Goal: Task Accomplishment & Management: Use online tool/utility

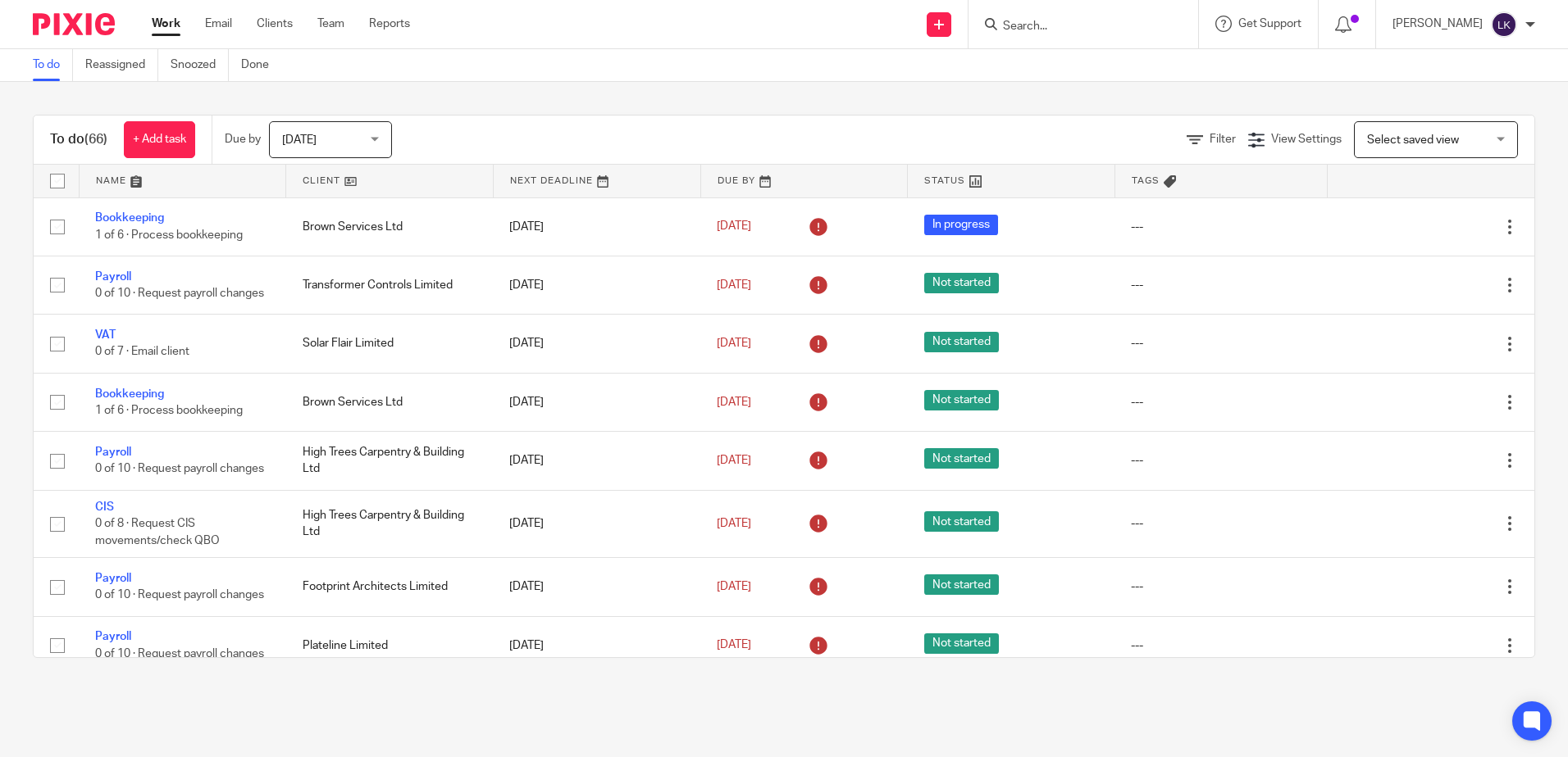
click at [177, 21] on link "Work" at bounding box center [166, 24] width 29 height 17
click at [163, 18] on link "Work" at bounding box center [166, 24] width 29 height 17
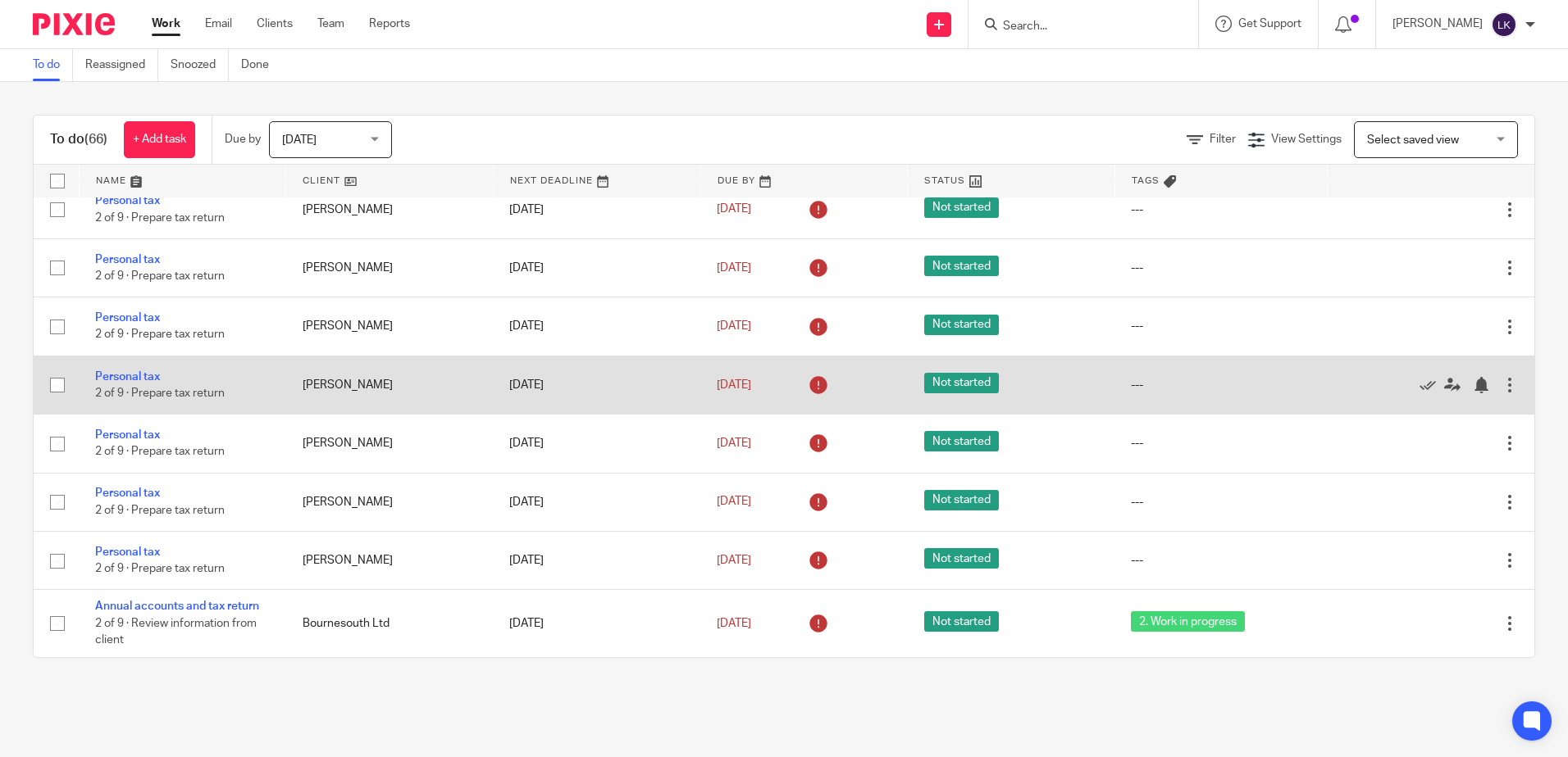
scroll to position [3521, 0]
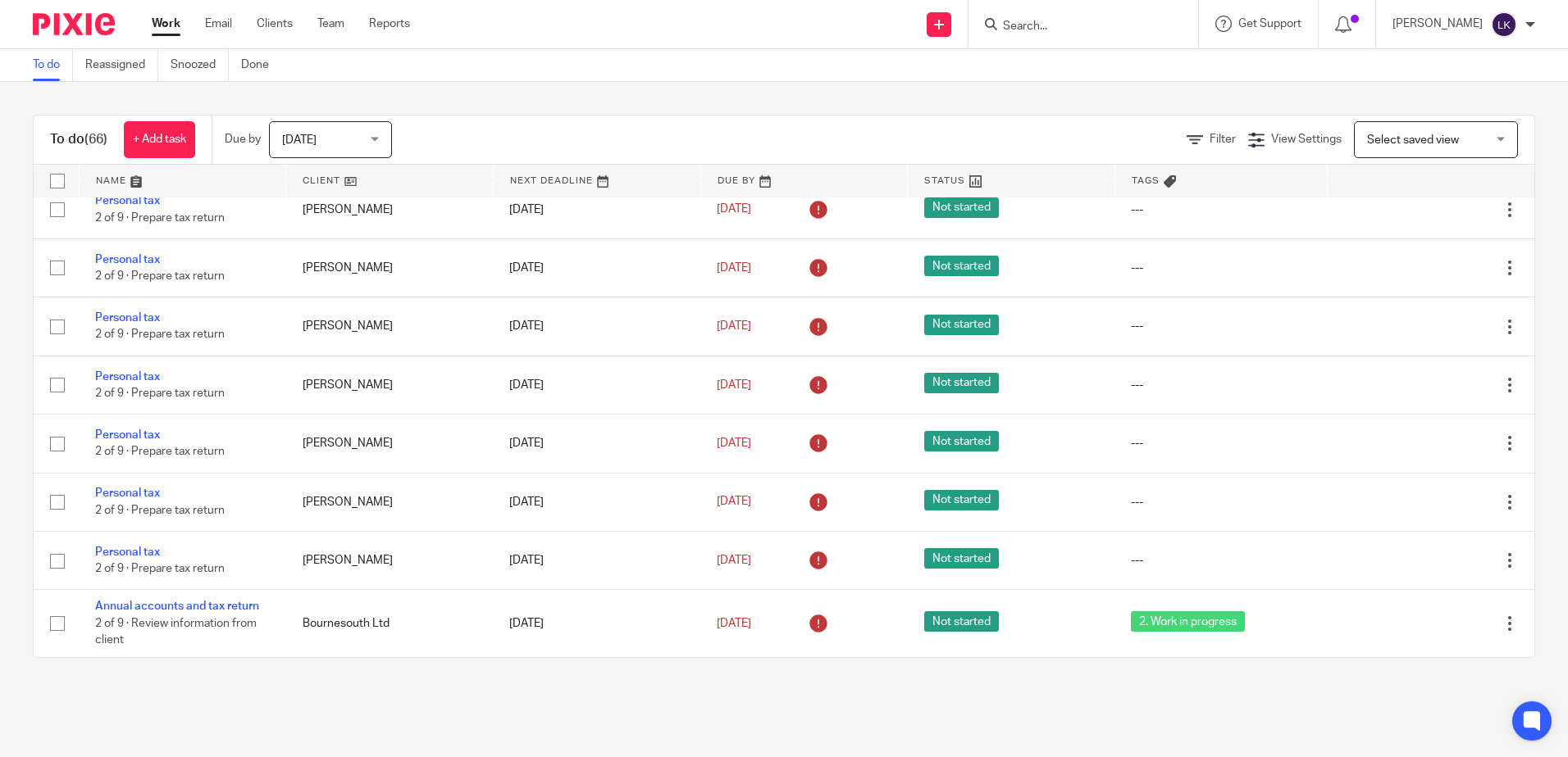
click at [1043, 20] on input "Search" at bounding box center [1075, 27] width 147 height 15
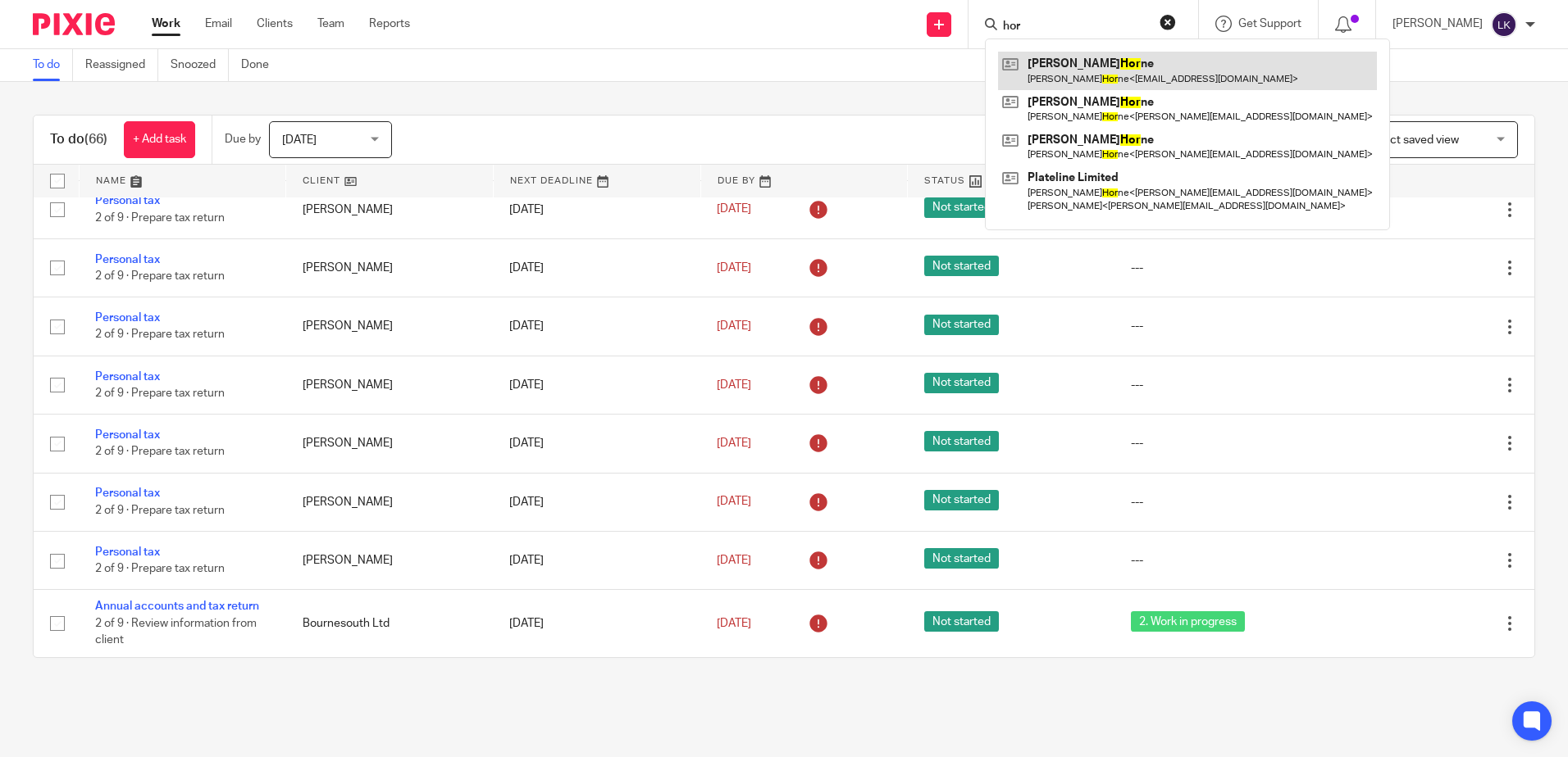
type input "hor"
click at [1066, 65] on link at bounding box center [1187, 70] width 379 height 37
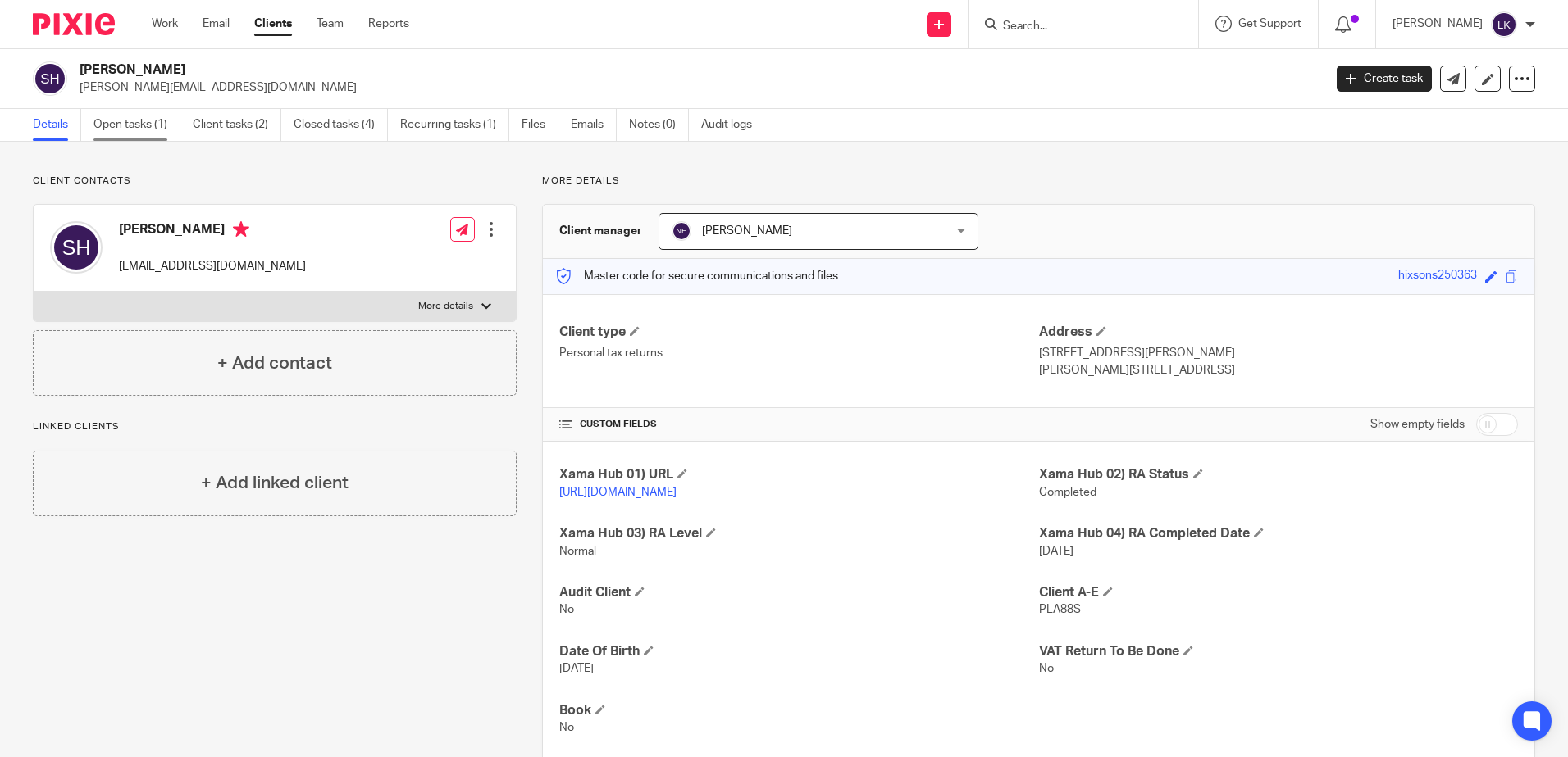
click at [126, 117] on link "Open tasks (1)" at bounding box center [136, 125] width 87 height 32
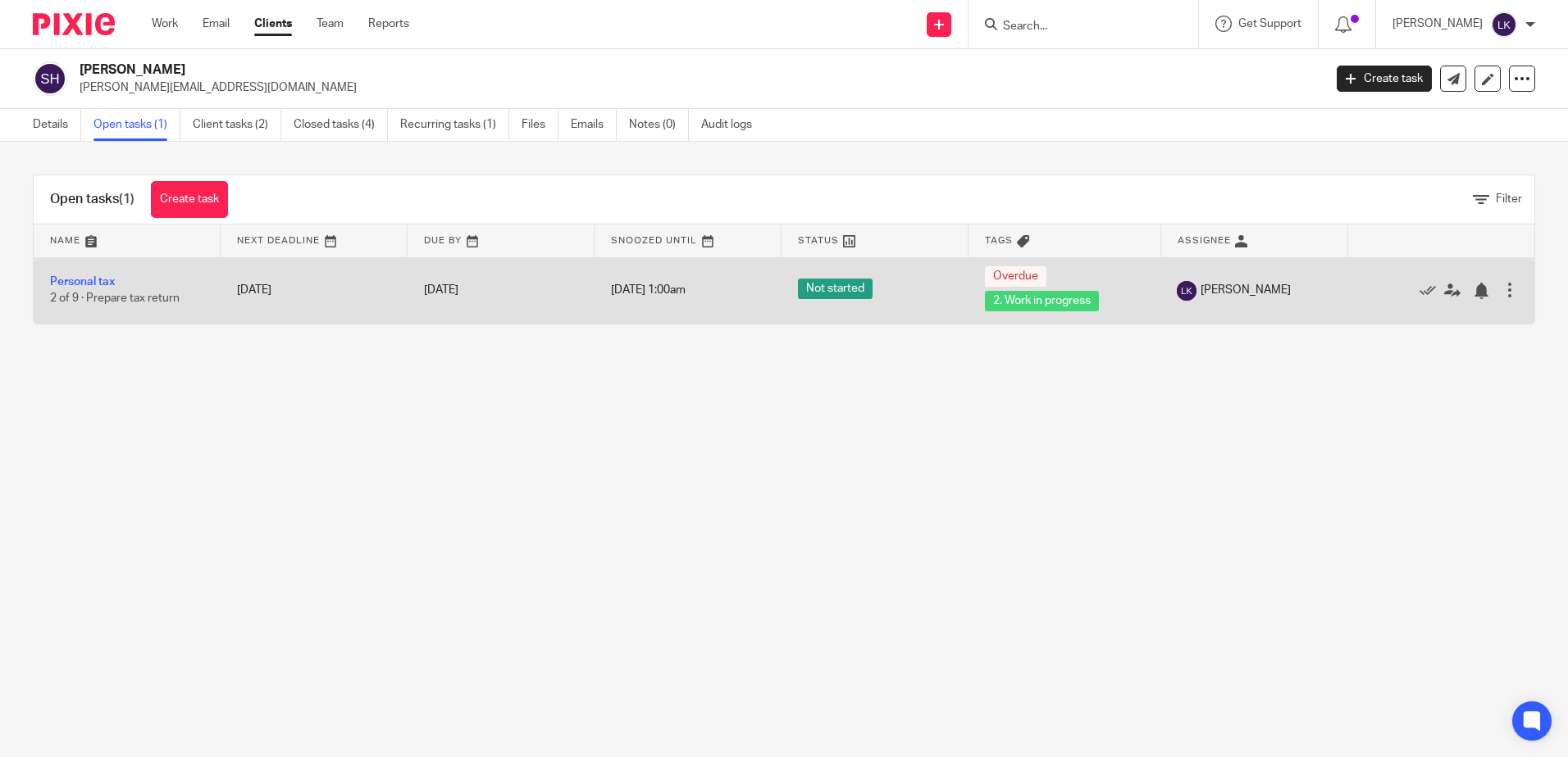
click at [101, 276] on td "Personal tax 2 of 9 · Prepare tax return" at bounding box center [127, 290] width 187 height 66
click at [101, 277] on link "Personal tax" at bounding box center [83, 282] width 65 height 11
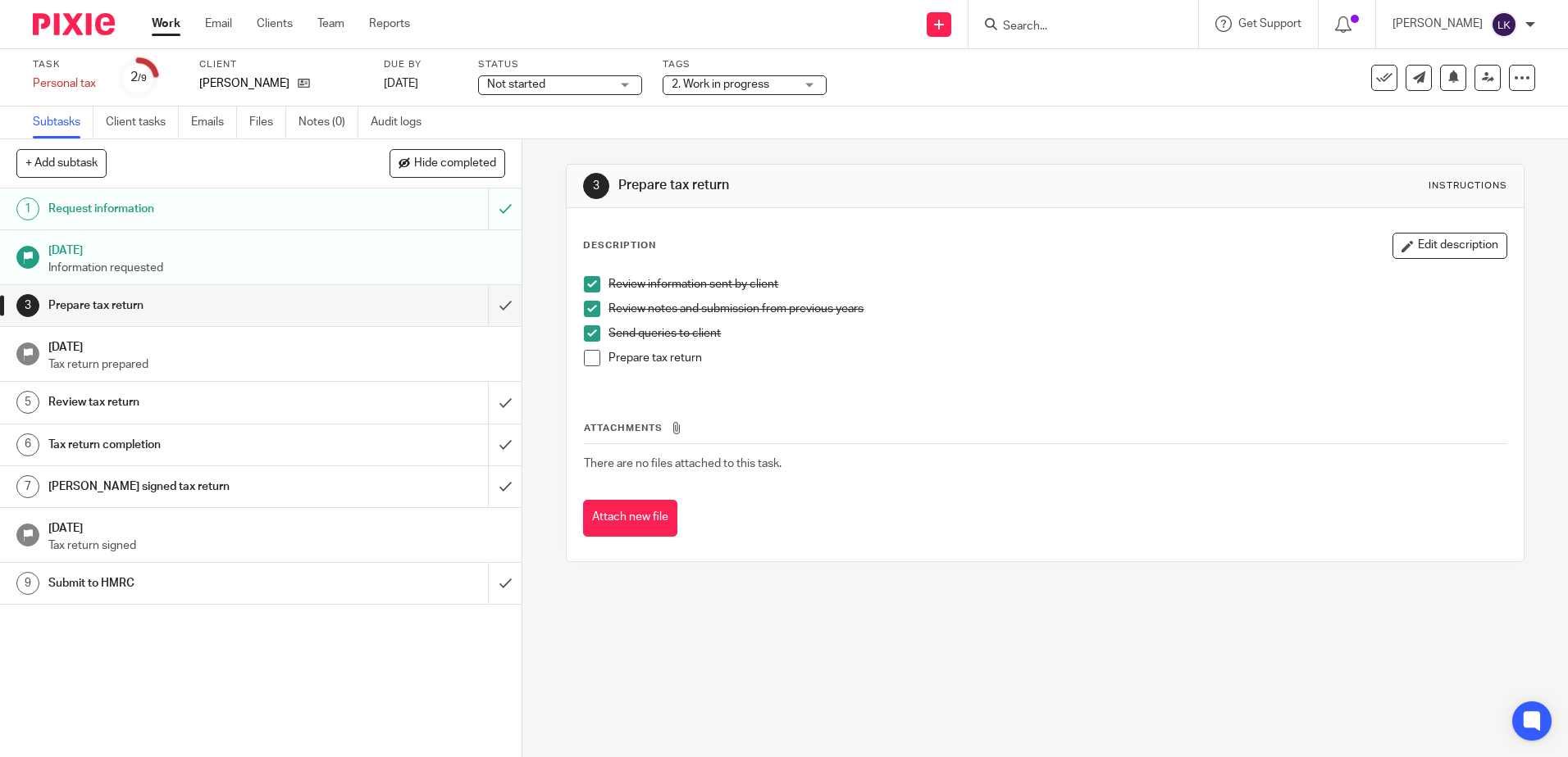
click at [584, 356] on span at bounding box center [593, 358] width 17 height 17
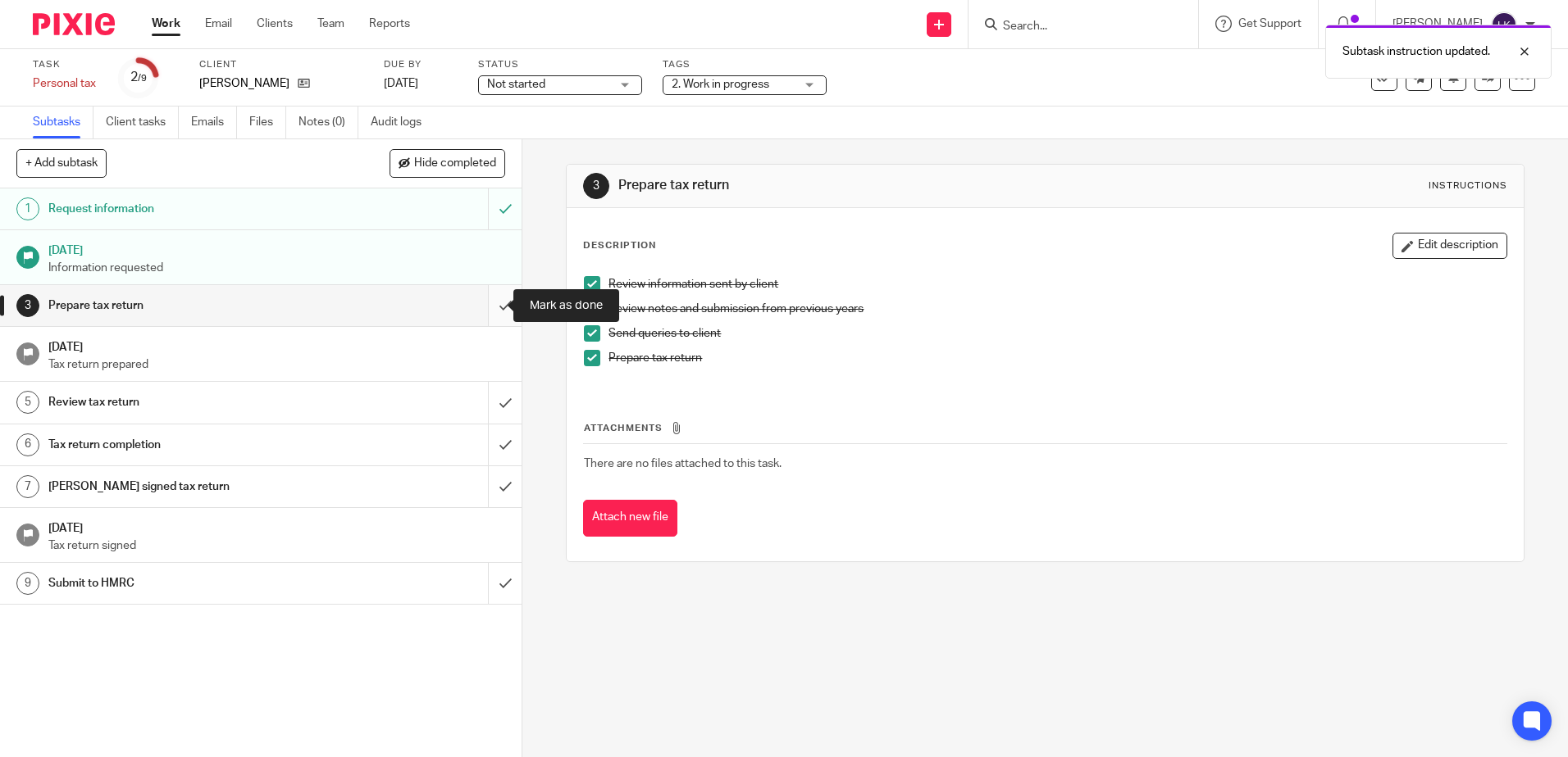
click at [484, 305] on input "submit" at bounding box center [261, 305] width 522 height 41
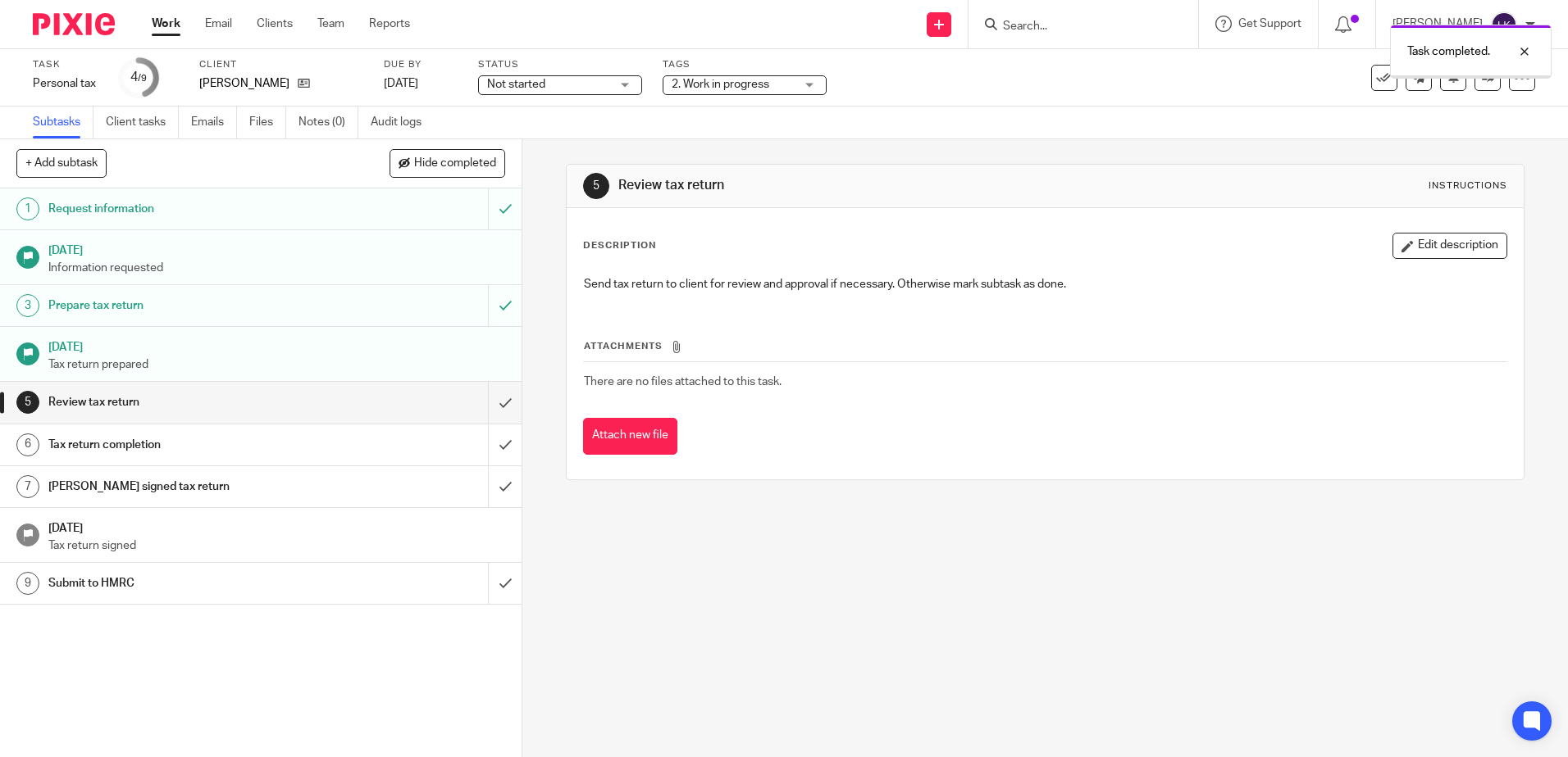
click at [744, 88] on span "2. Work in progress" at bounding box center [720, 85] width 98 height 11
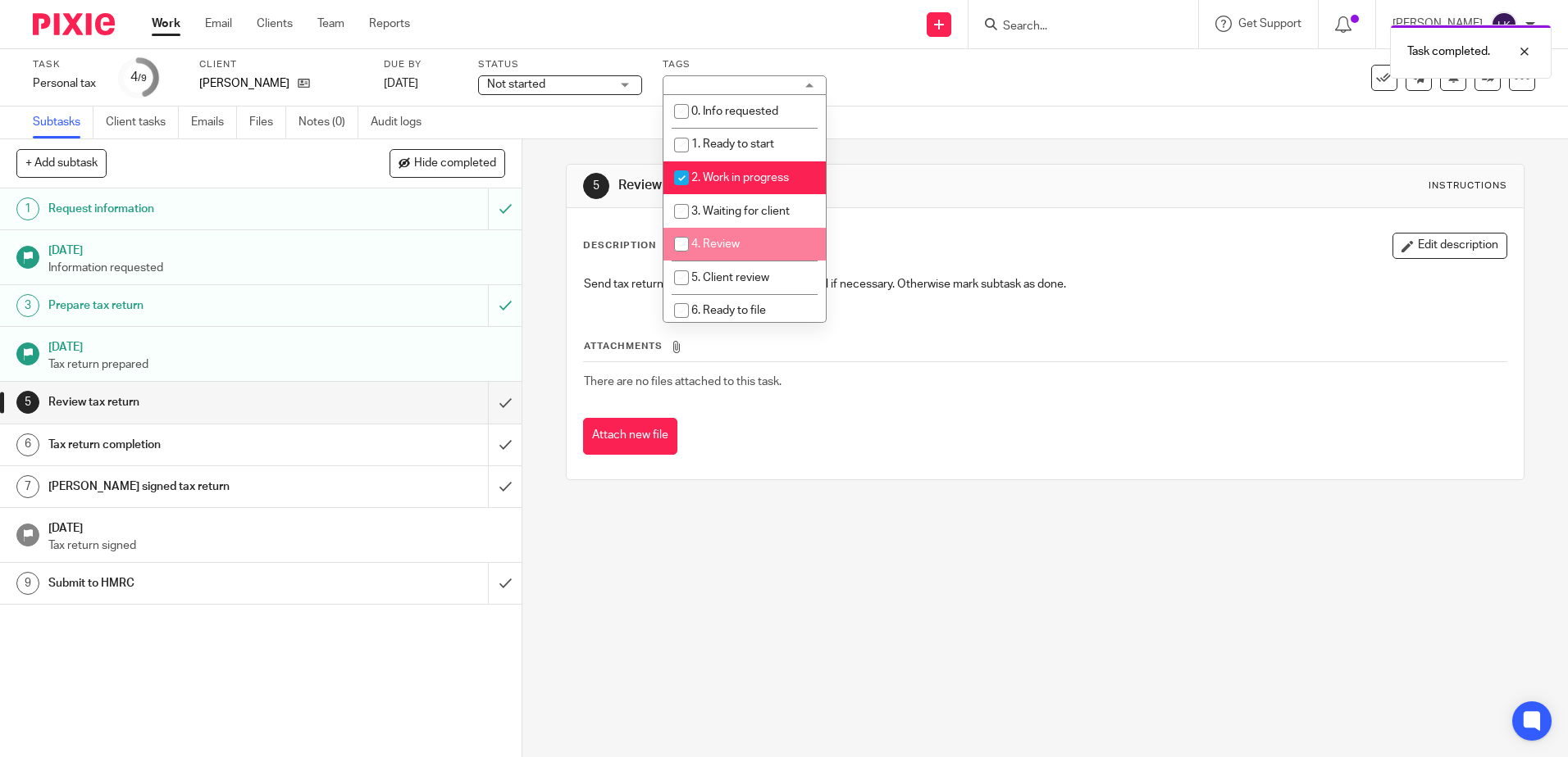
click at [686, 240] on input "checkbox" at bounding box center [681, 244] width 31 height 31
checkbox input "true"
click at [677, 176] on input "checkbox" at bounding box center [681, 177] width 31 height 31
checkbox input "false"
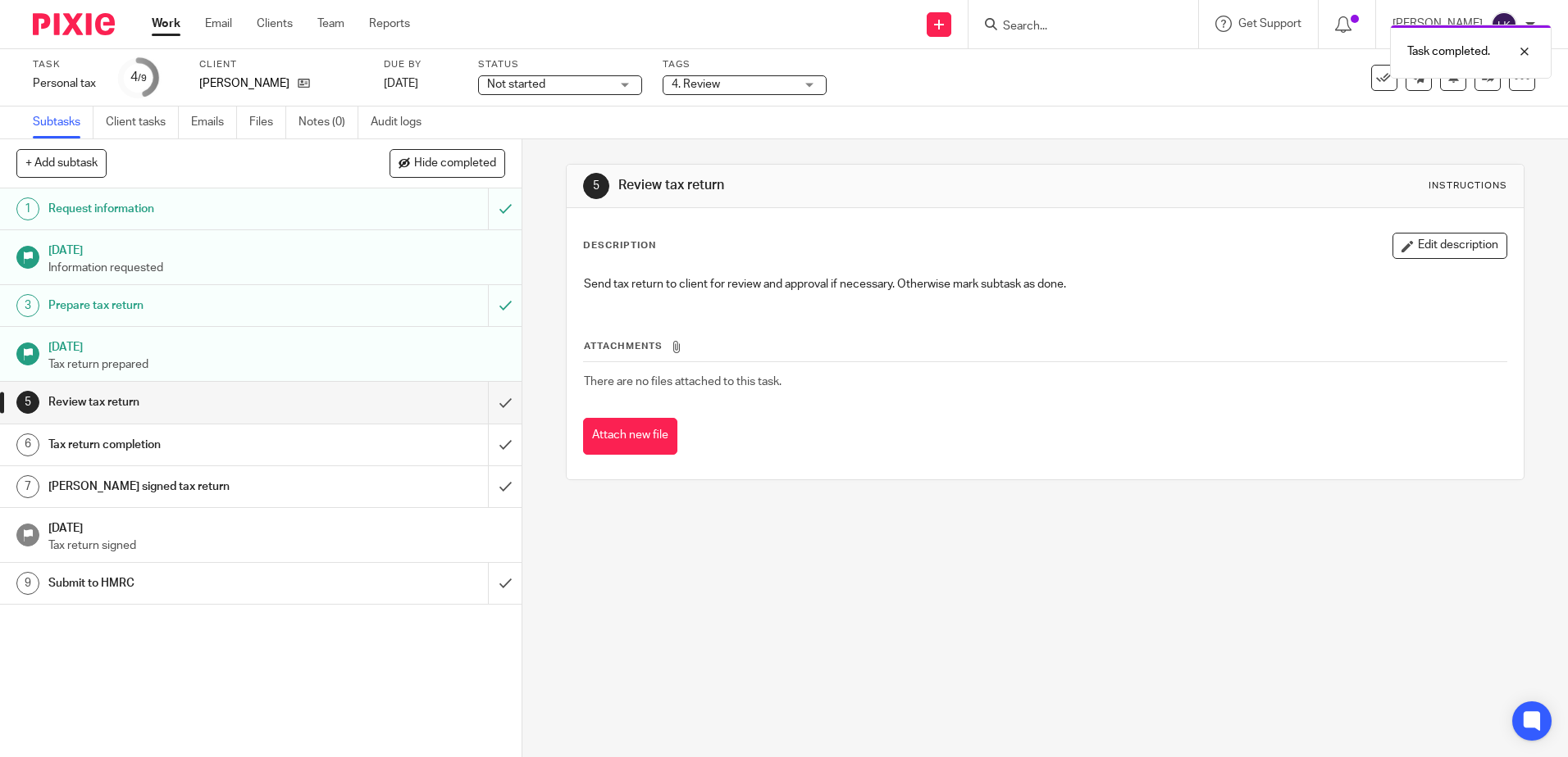
click at [1045, 78] on div "Task completed." at bounding box center [1168, 47] width 768 height 62
click at [53, 118] on link "Subtasks" at bounding box center [62, 122] width 61 height 32
click at [1482, 76] on icon at bounding box center [1488, 77] width 12 height 12
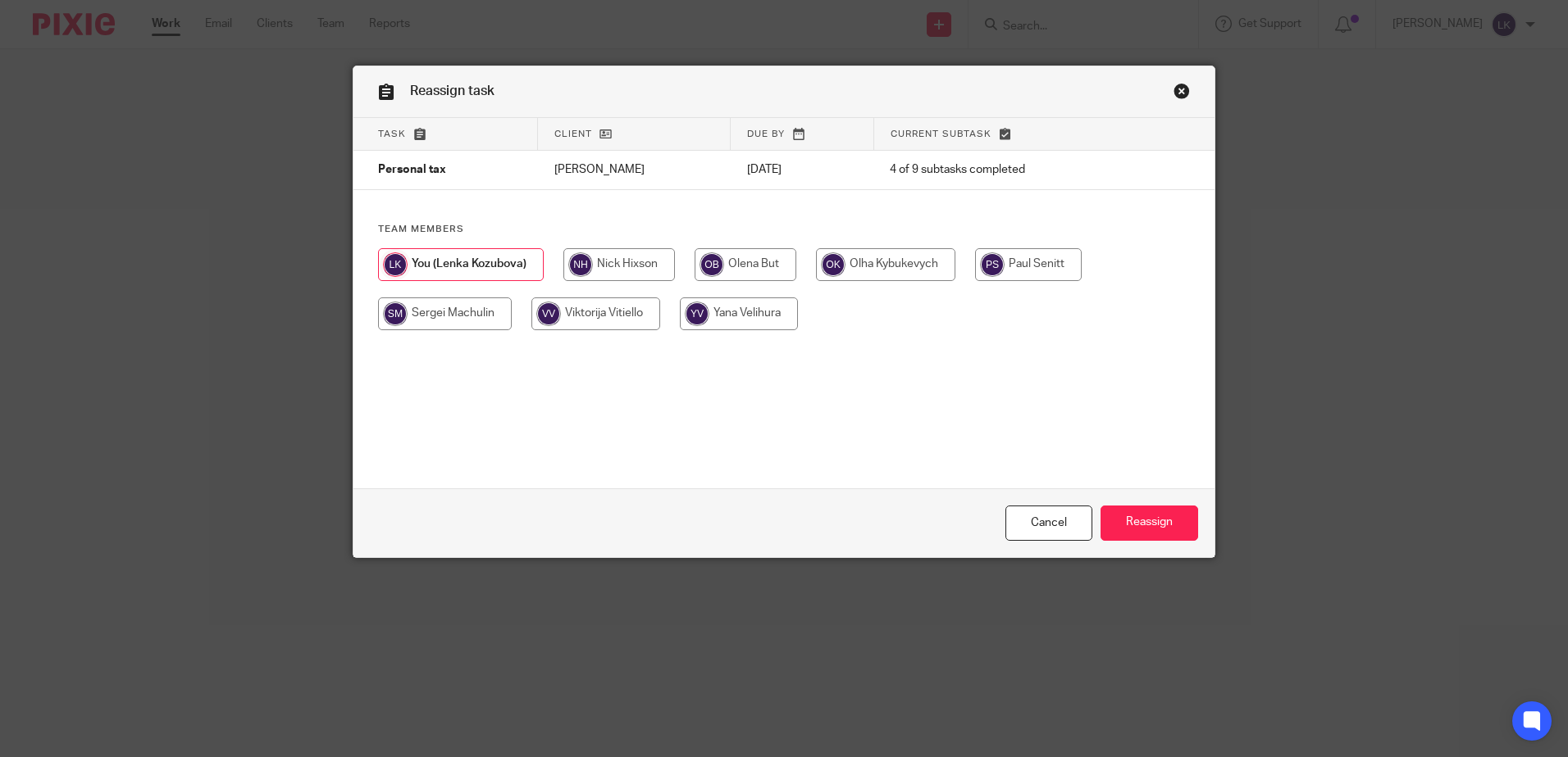
click at [627, 252] on input "radio" at bounding box center [620, 264] width 112 height 33
radio input "true"
click at [1146, 526] on input "Reassign" at bounding box center [1149, 523] width 98 height 35
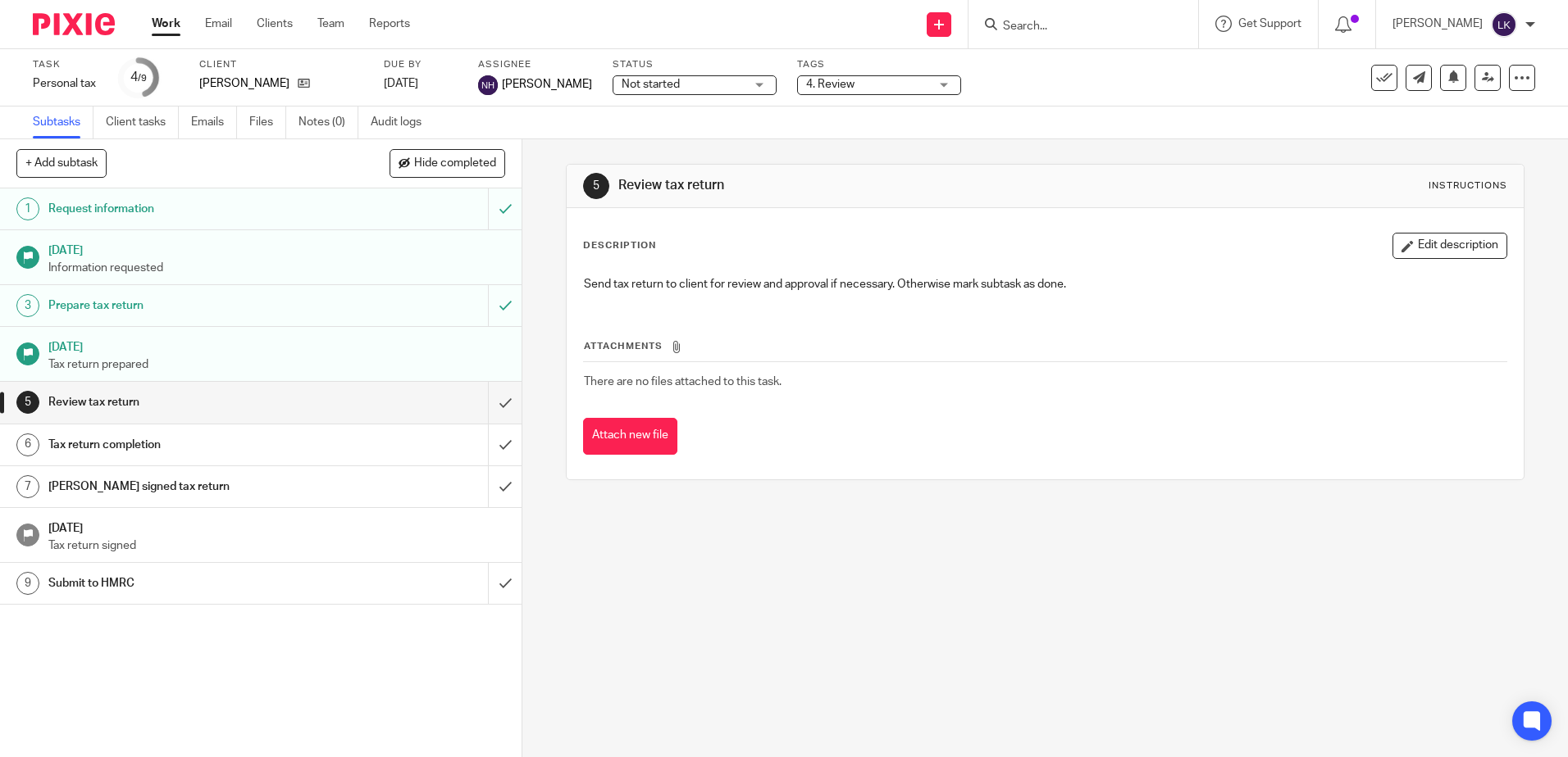
click at [168, 22] on link "Work" at bounding box center [166, 24] width 29 height 17
